Goal: Information Seeking & Learning: Learn about a topic

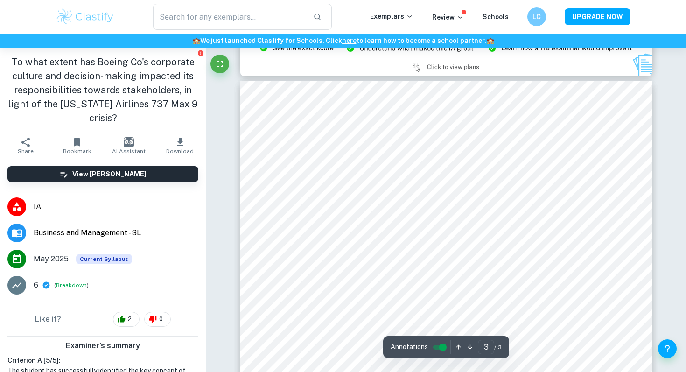
scroll to position [1185, 0]
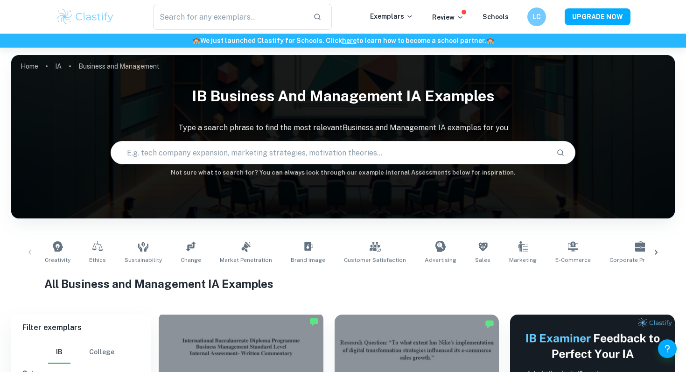
scroll to position [322, 0]
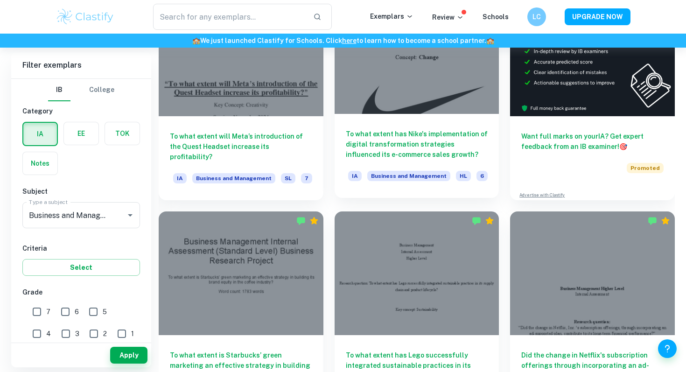
click at [404, 110] on div at bounding box center [417, 52] width 165 height 123
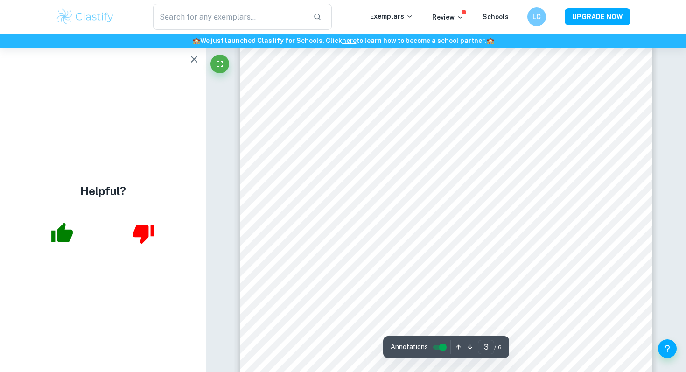
scroll to position [1304, 0]
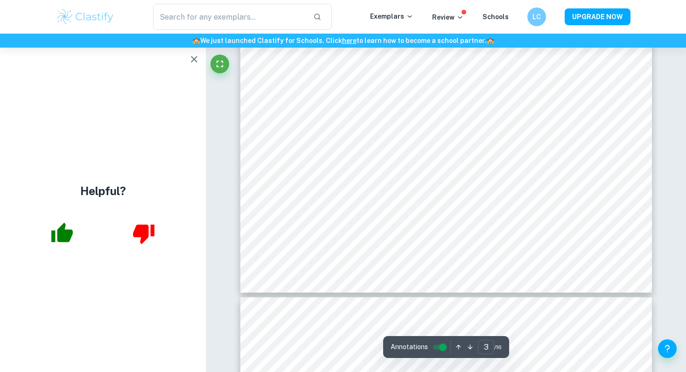
type input "4"
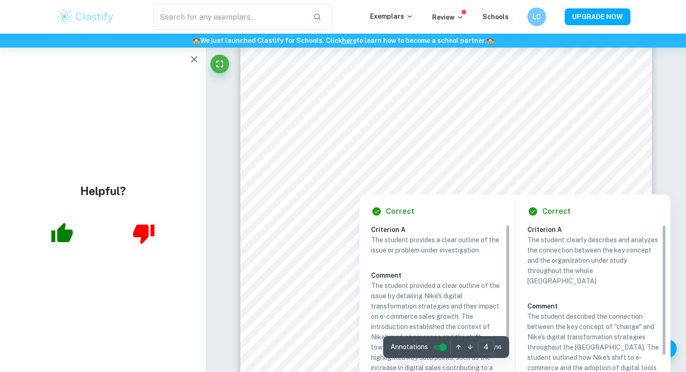
scroll to position [1802, 0]
